Goal: Information Seeking & Learning: Learn about a topic

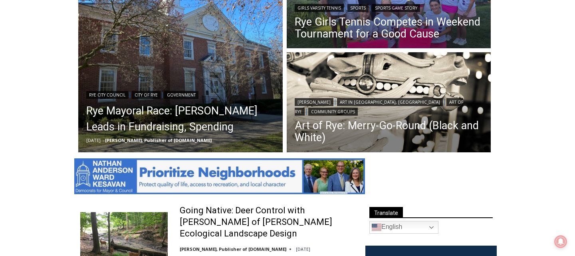
scroll to position [276, 0]
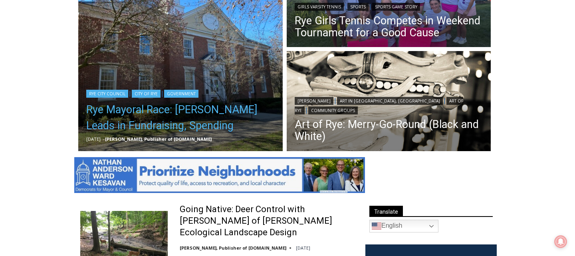
click at [200, 113] on link "Rye Mayoral Race: Henderson Leads in Fundraising, Spending" at bounding box center [180, 118] width 188 height 32
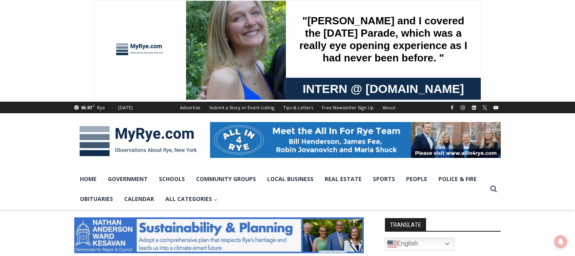
scroll to position [2, 0]
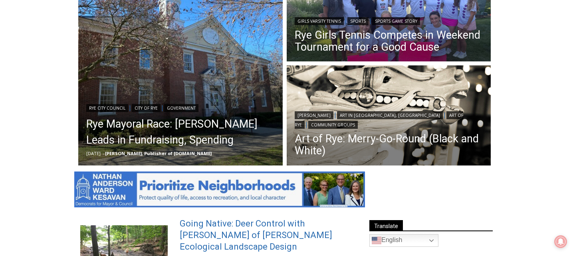
scroll to position [245, 0]
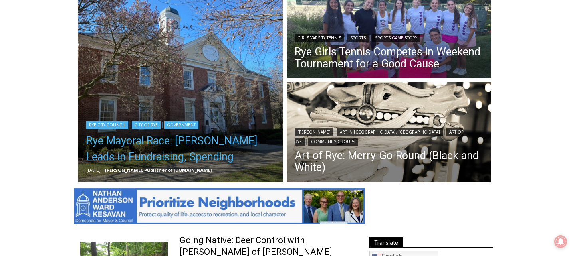
click at [200, 144] on link "Rye Mayoral Race: [PERSON_NAME] Leads in Fundraising, Spending" at bounding box center [180, 149] width 188 height 32
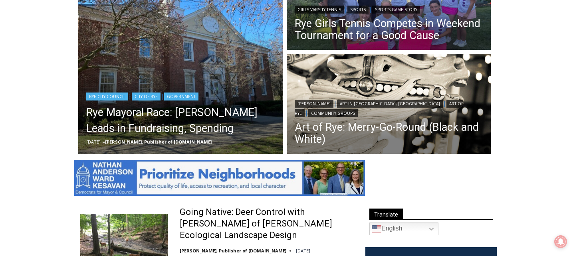
scroll to position [276, 0]
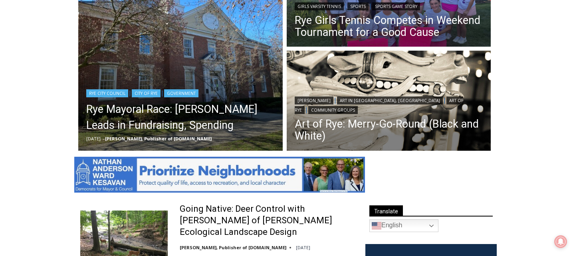
click at [136, 113] on link "Rye Mayoral Race: [PERSON_NAME] Leads in Fundraising, Spending" at bounding box center [180, 117] width 188 height 32
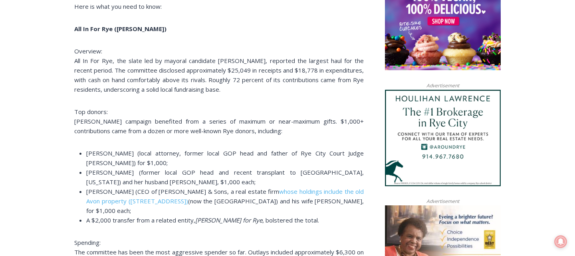
scroll to position [678, 0]
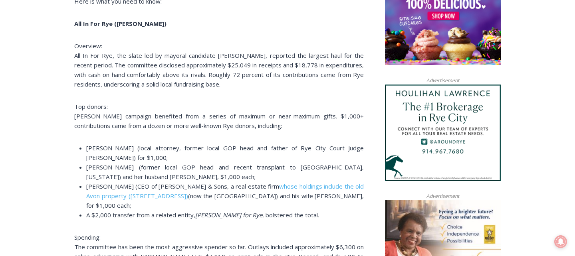
click at [221, 176] on li "[PERSON_NAME] (former local GOP head and recent transplant to [GEOGRAPHIC_DATA]…" at bounding box center [224, 171] width 277 height 19
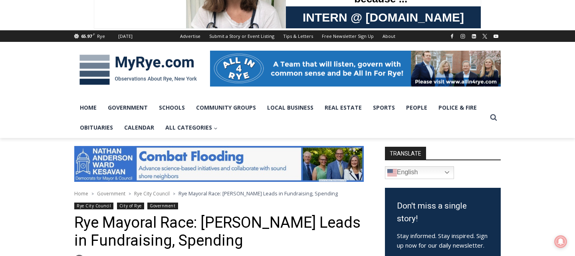
scroll to position [0, 0]
